Goal: Transaction & Acquisition: Purchase product/service

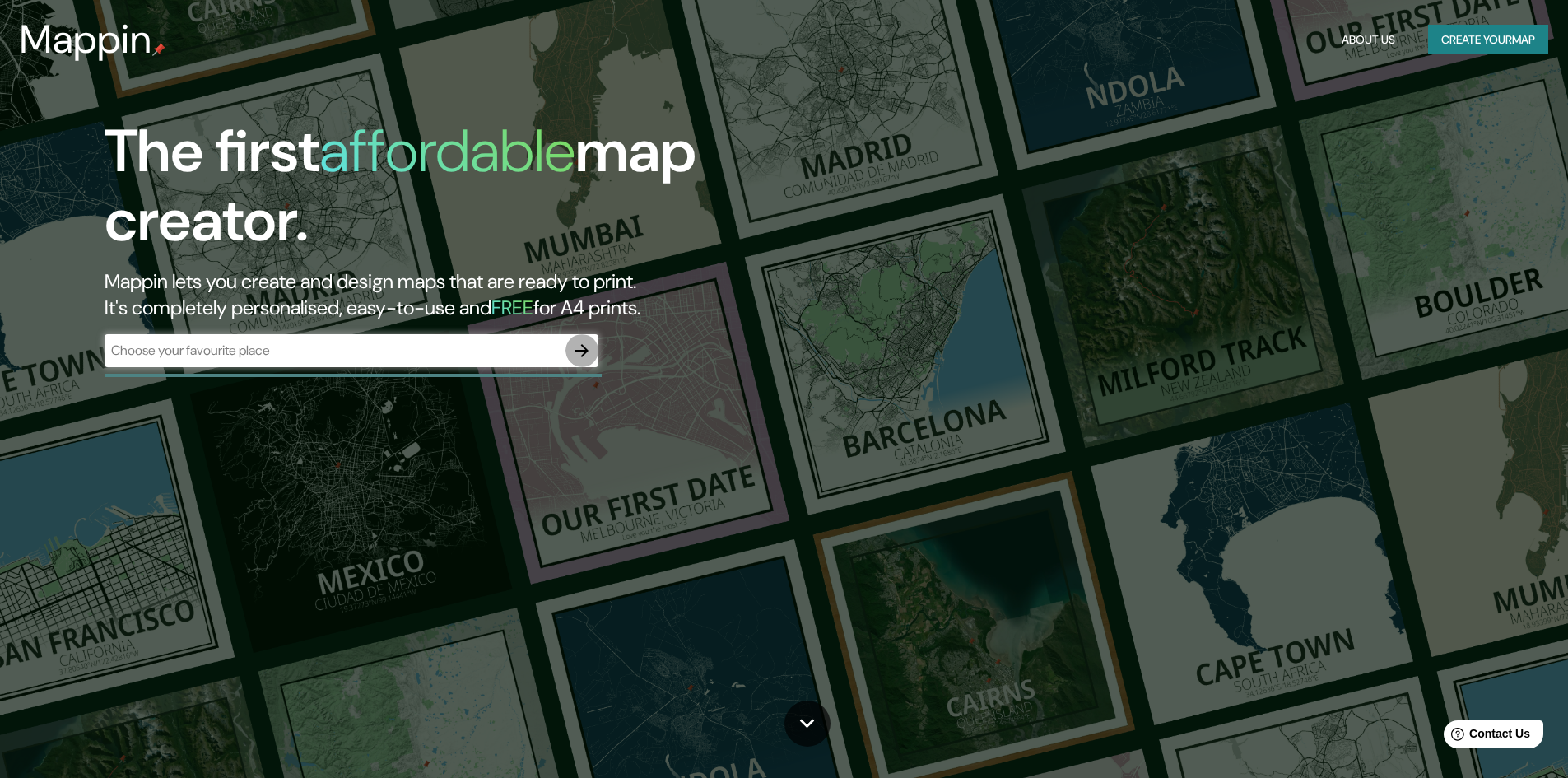
click at [583, 351] on icon "button" at bounding box center [582, 350] width 20 height 20
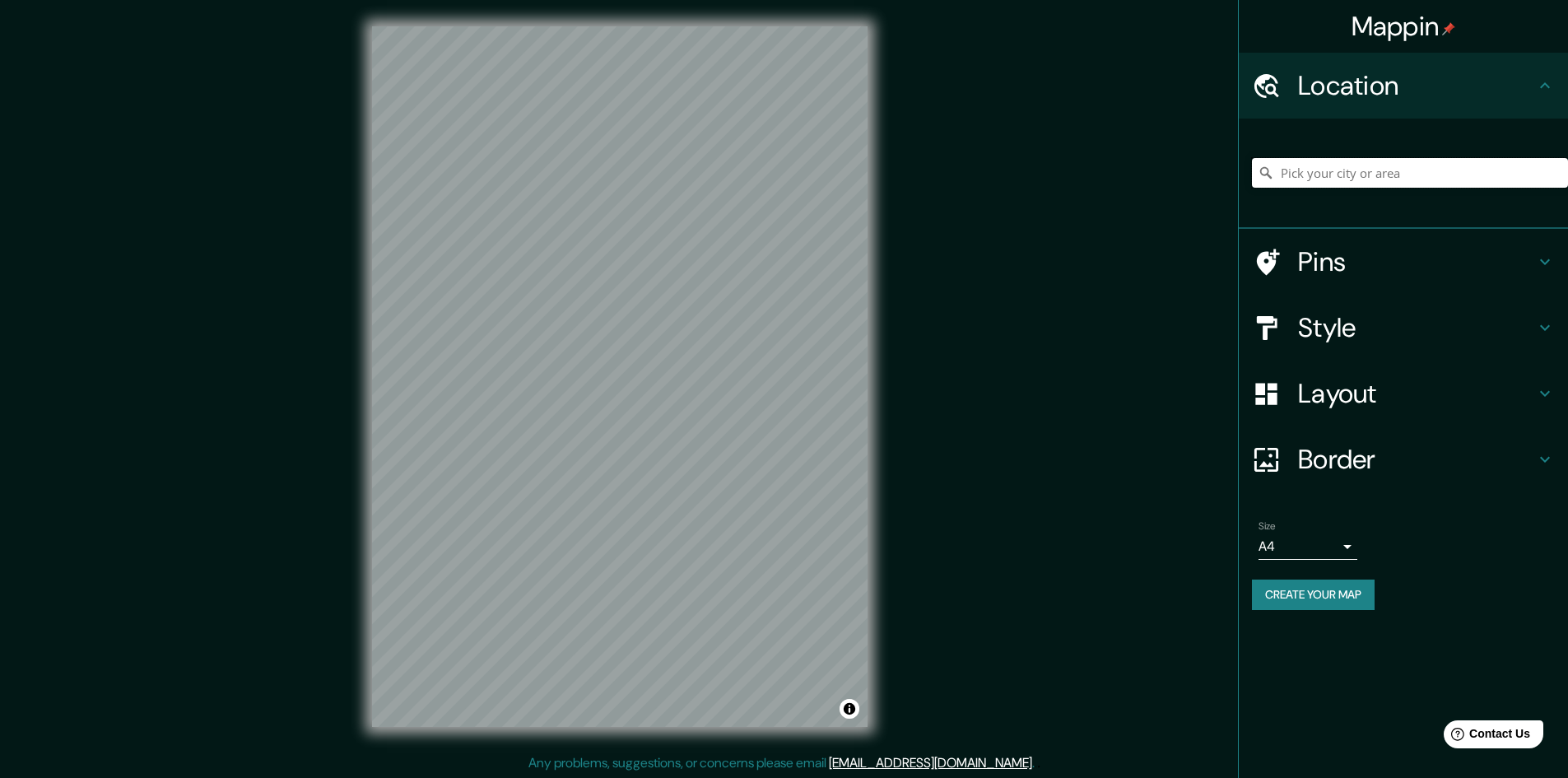
click at [1324, 172] on input "Pick your city or area" at bounding box center [1411, 173] width 316 height 30
click at [1392, 164] on input "Pick your city or area" at bounding box center [1411, 173] width 316 height 30
click at [1541, 82] on icon at bounding box center [1545, 85] width 20 height 20
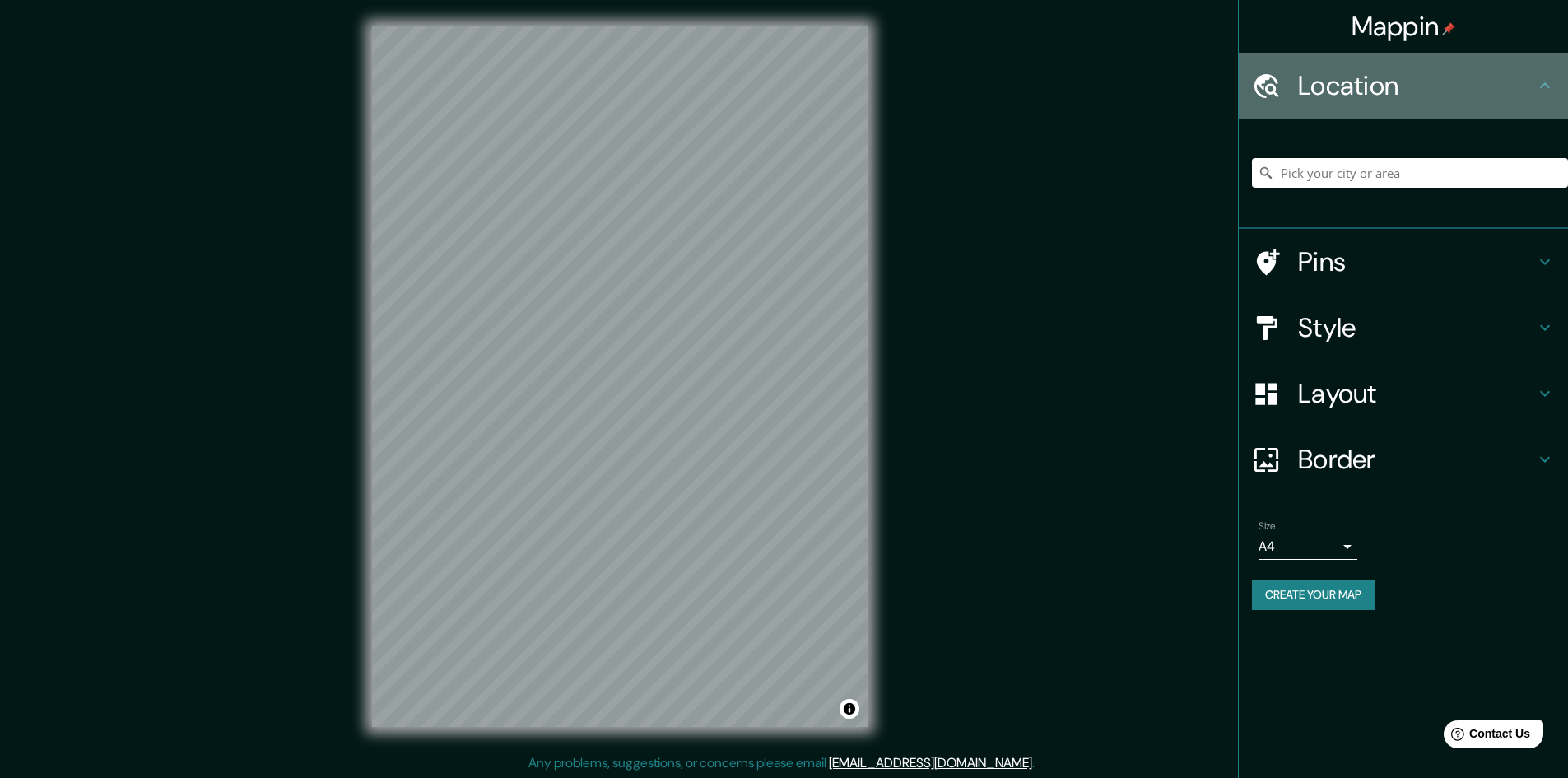
click at [1541, 82] on icon at bounding box center [1545, 85] width 20 height 20
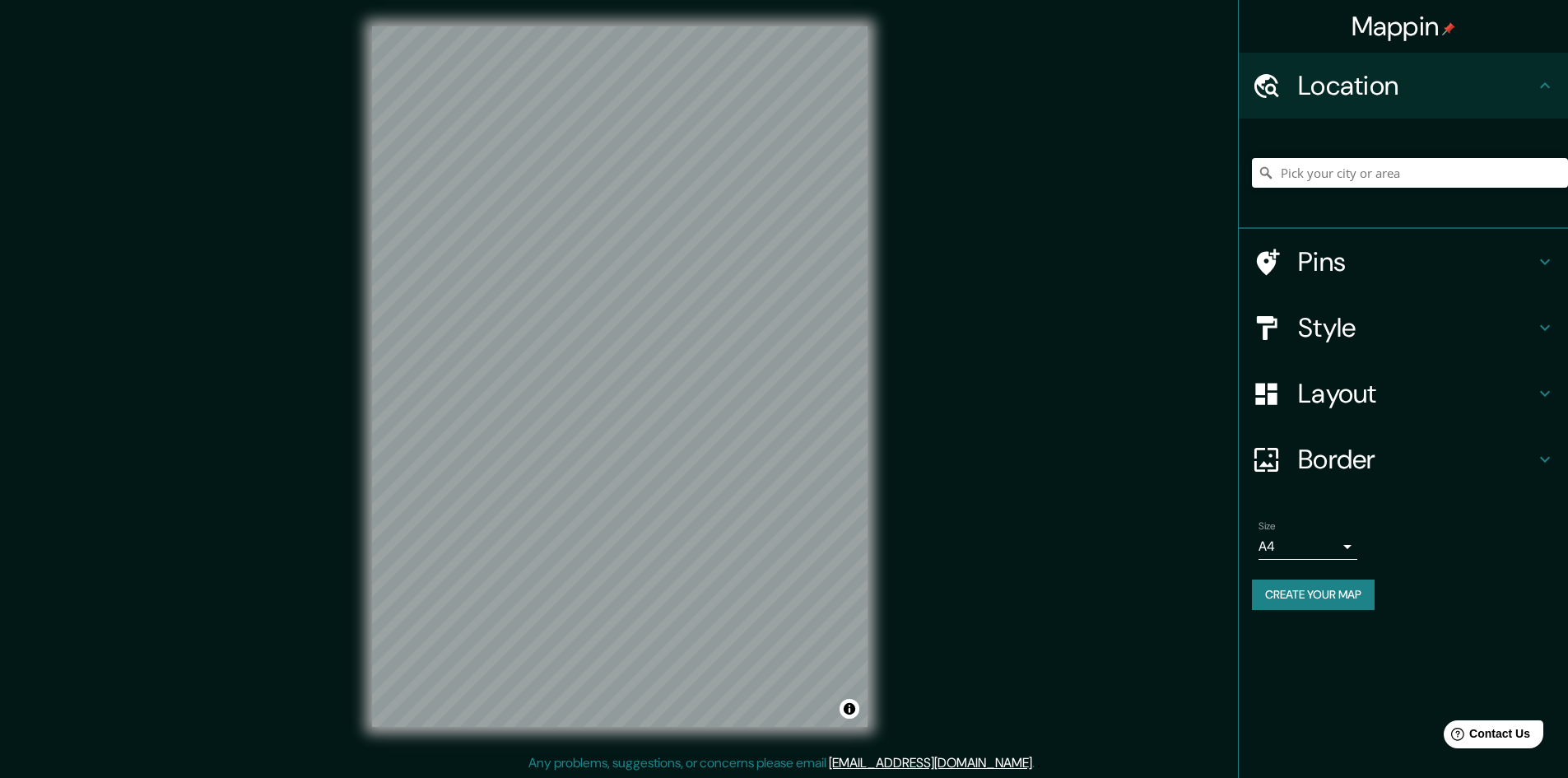
click at [1541, 263] on icon at bounding box center [1545, 262] width 20 height 20
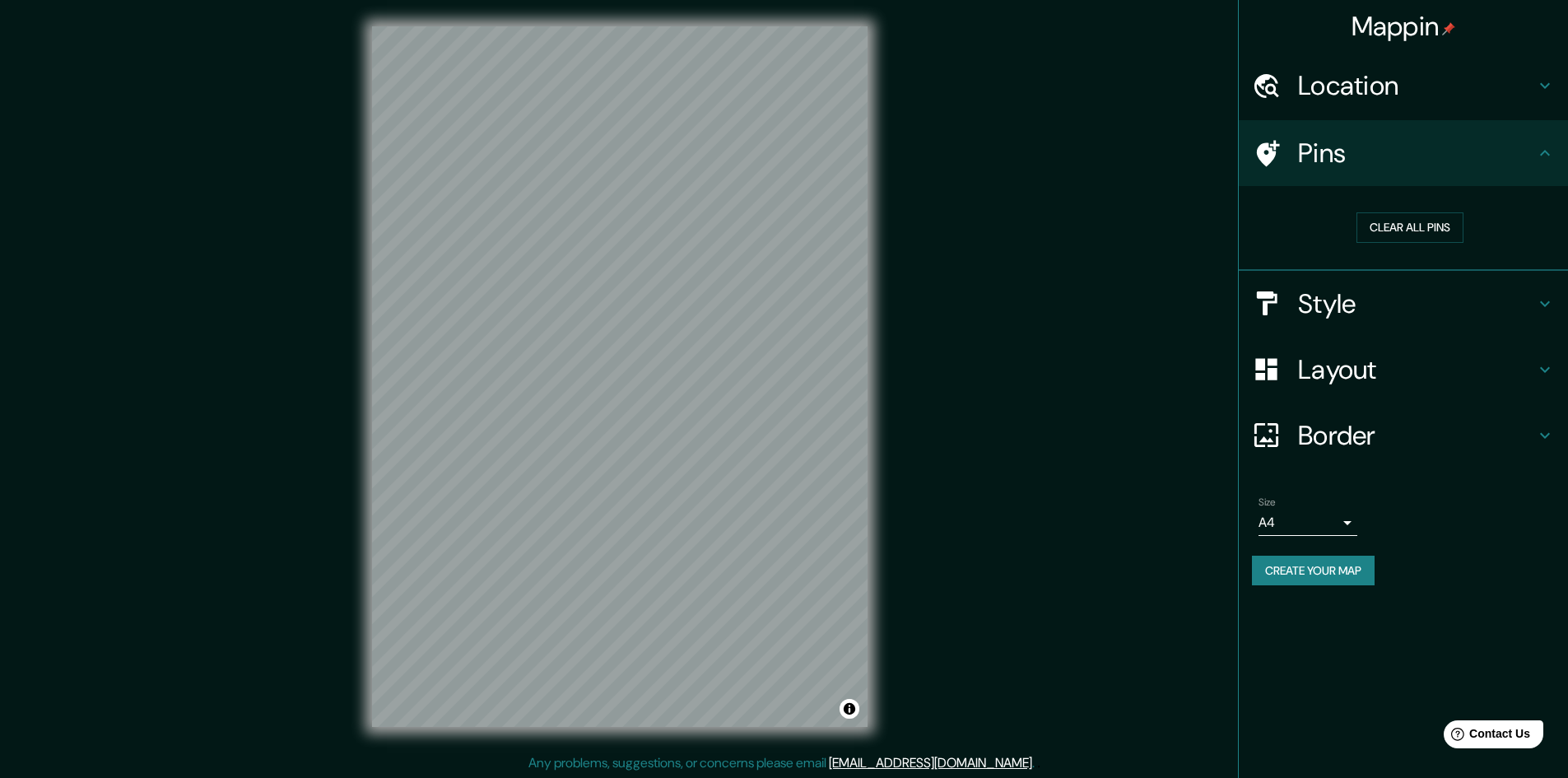
click at [1532, 154] on h4 "Pins" at bounding box center [1416, 153] width 237 height 33
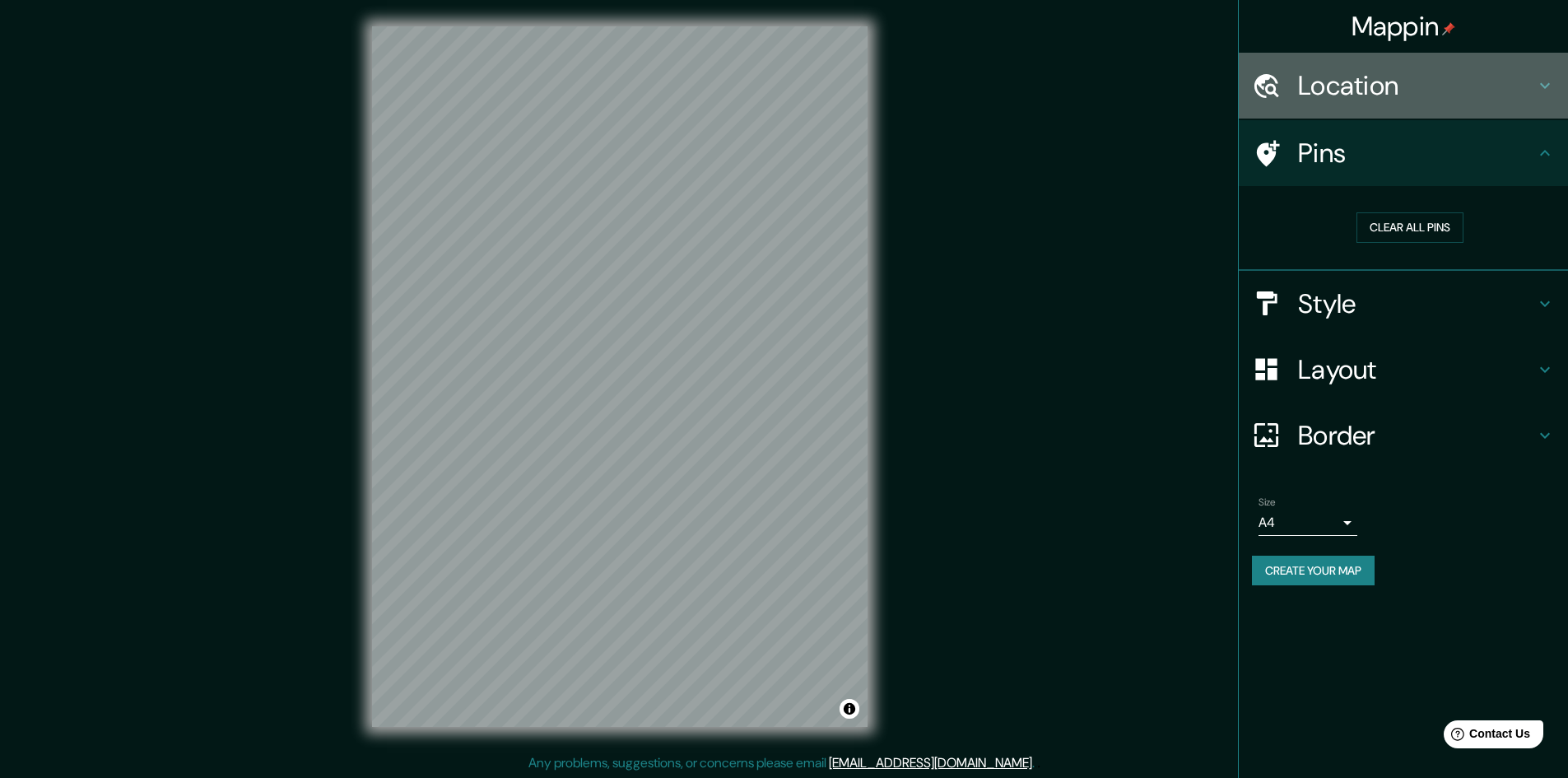
click at [1386, 99] on h4 "Location" at bounding box center [1416, 85] width 237 height 33
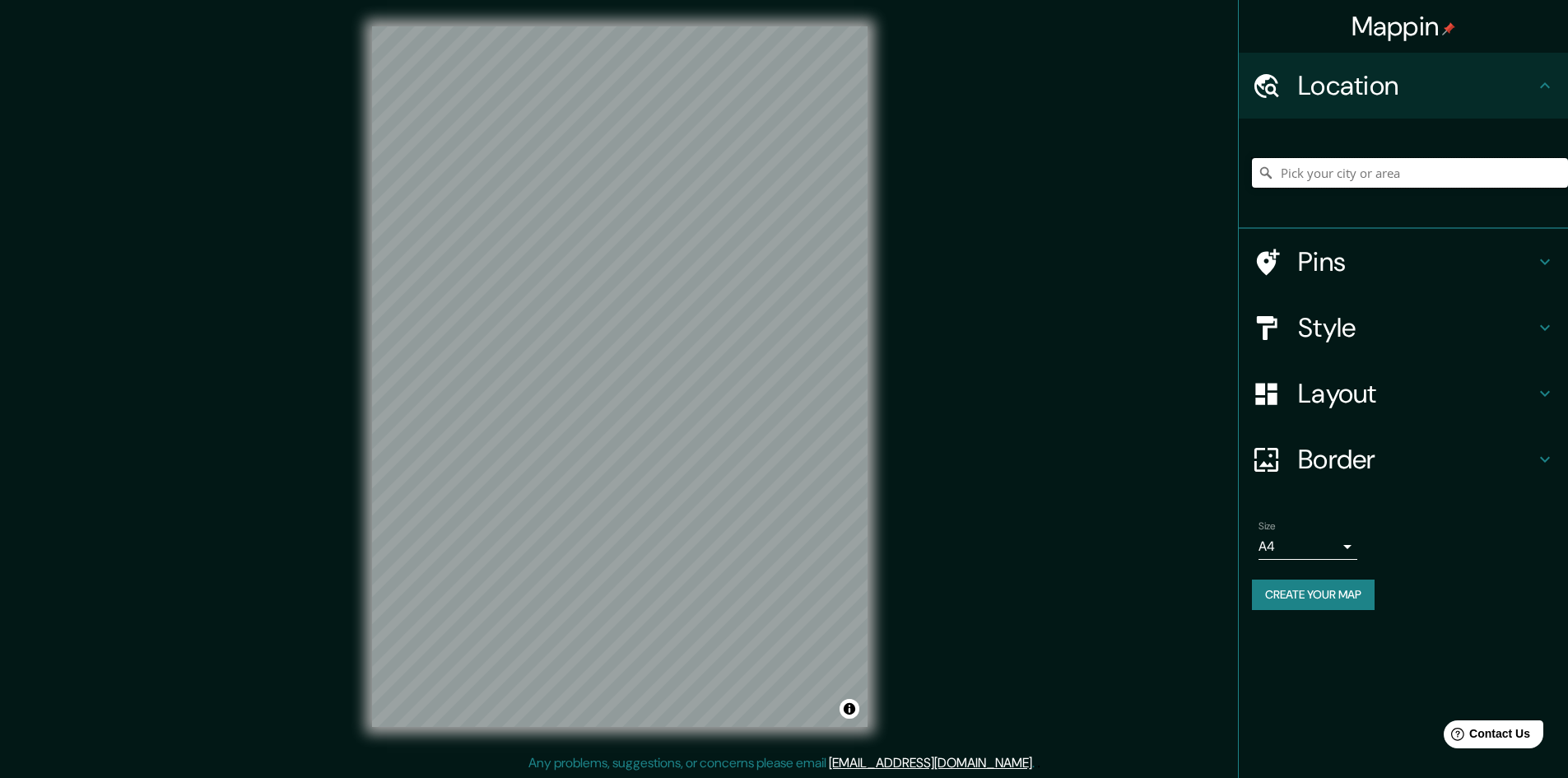
click at [1369, 175] on input "Pick your city or area" at bounding box center [1411, 173] width 316 height 30
click at [1276, 168] on input "Pick your city or area" at bounding box center [1411, 173] width 316 height 30
click at [1262, 174] on icon at bounding box center [1266, 173] width 12 height 12
click at [1302, 172] on input "Pick your city or area" at bounding box center [1411, 173] width 316 height 30
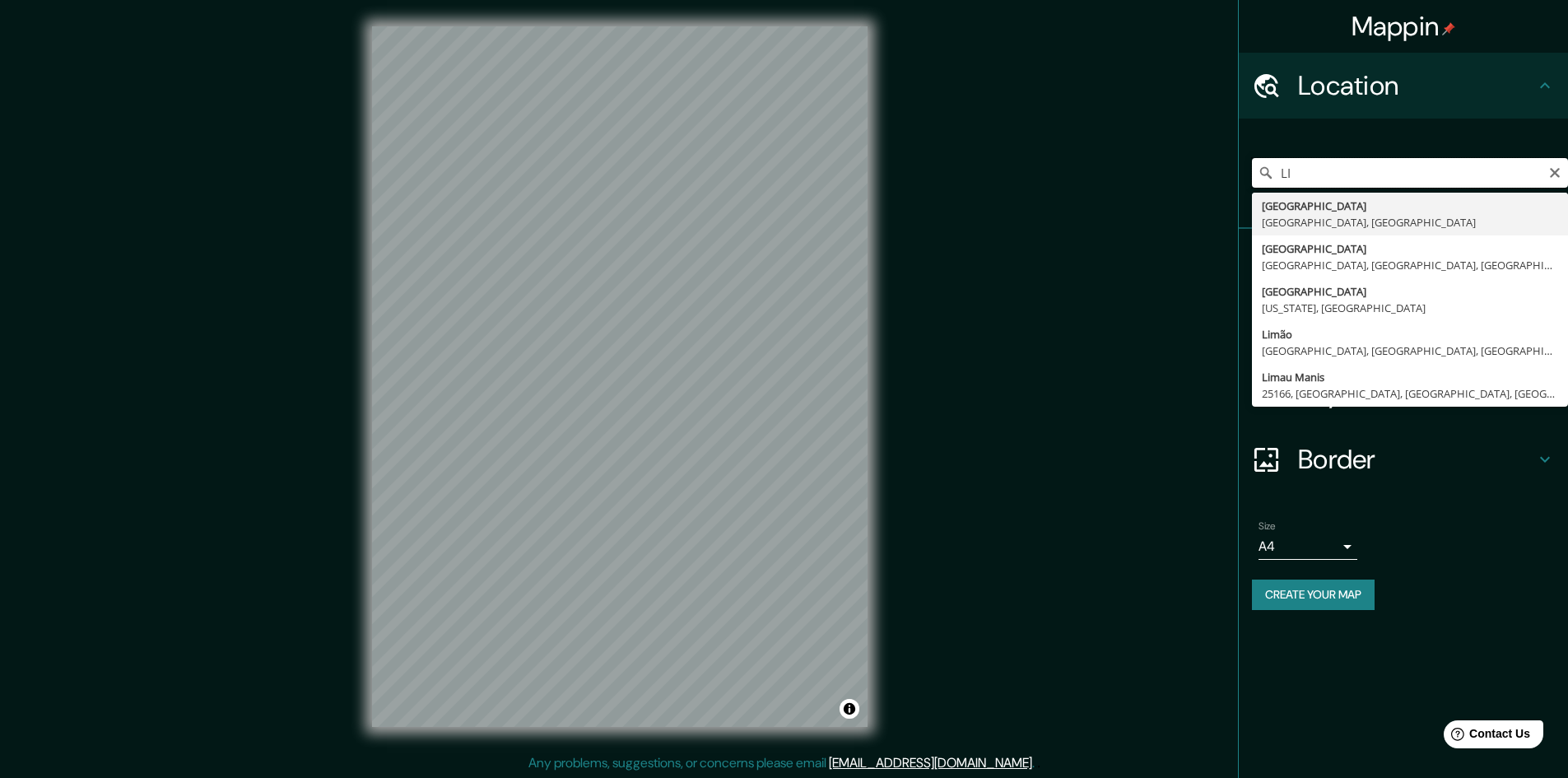
type input "L"
type input "[PERSON_NAME], [GEOGRAPHIC_DATA], [GEOGRAPHIC_DATA], [GEOGRAPHIC_DATA]"
